Goal: Navigation & Orientation: Find specific page/section

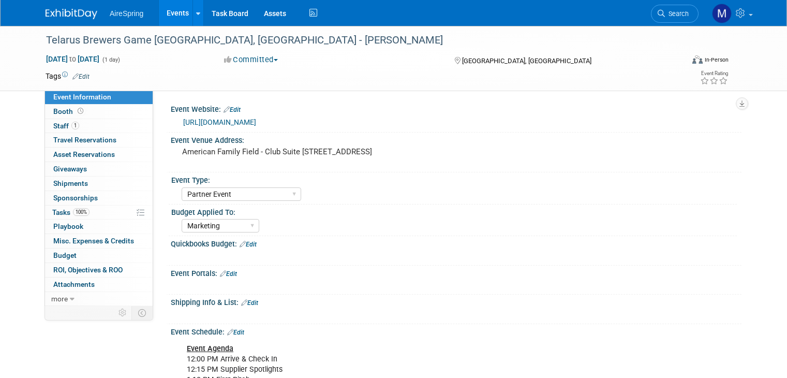
select select "Partner Event"
select select "Marketing"
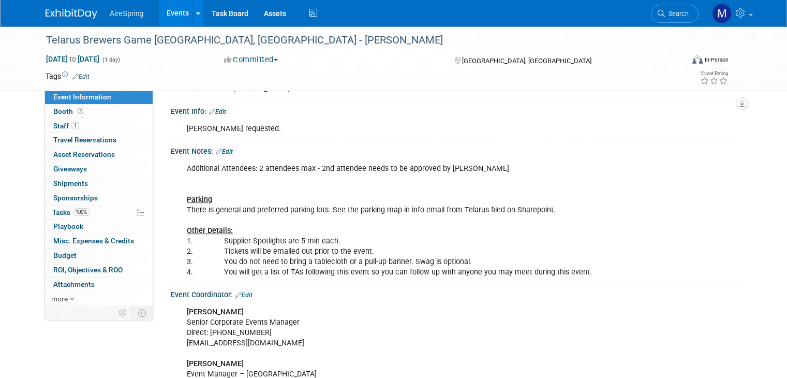
click at [159, 18] on link "Events" at bounding box center [178, 13] width 38 height 26
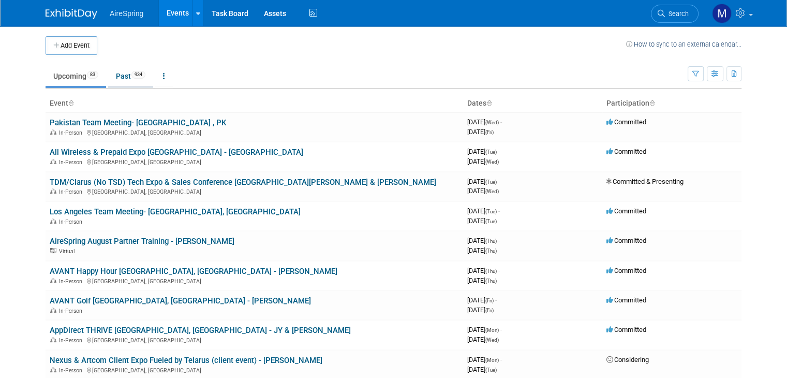
click at [131, 76] on span "934" at bounding box center [138, 75] width 14 height 8
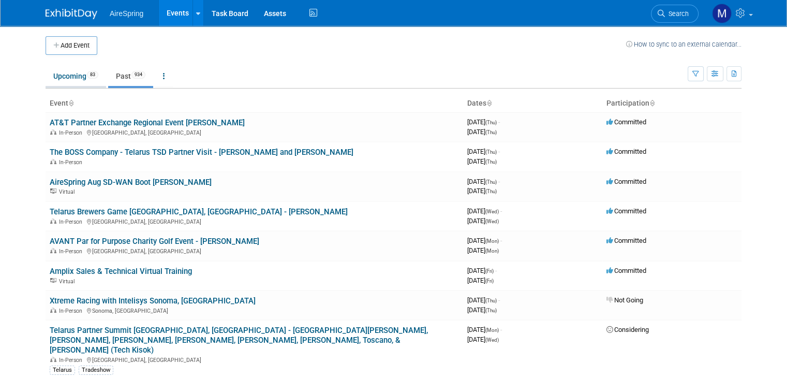
click at [46, 69] on link "Upcoming 83" at bounding box center [76, 76] width 61 height 20
